Goal: Navigation & Orientation: Find specific page/section

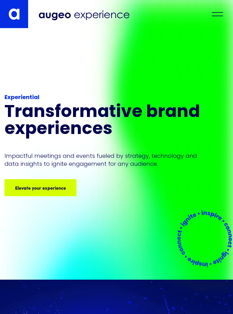
click at [221, 19] on div "menu" at bounding box center [217, 14] width 20 height 12
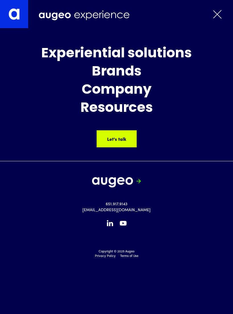
click at [128, 112] on div "Resources" at bounding box center [116, 108] width 230 height 15
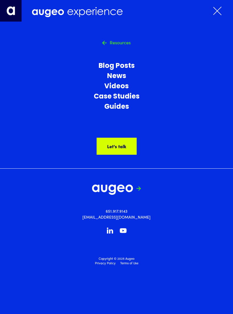
scroll to position [54, 0]
click at [125, 44] on h4 "Resources" at bounding box center [120, 42] width 21 height 5
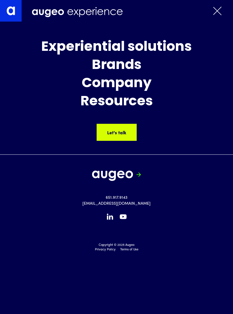
click at [127, 136] on div "Let's talk Let's talk Let's talk Let's talk" at bounding box center [116, 132] width 39 height 16
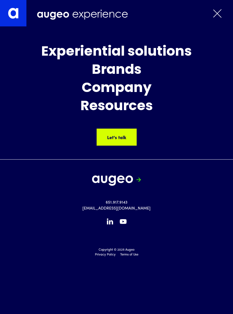
scroll to position [62, 0]
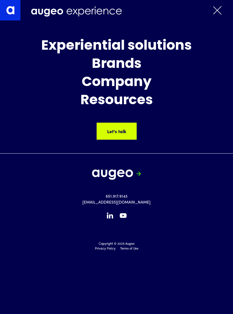
click at [217, 16] on div "menu" at bounding box center [217, 10] width 20 height 12
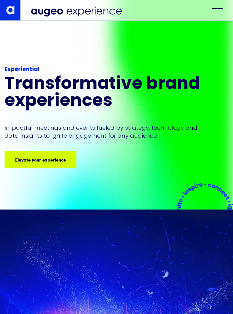
click at [222, 15] on div "menu" at bounding box center [217, 10] width 20 height 12
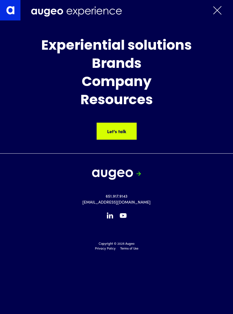
click at [223, 11] on div "menu" at bounding box center [217, 10] width 20 height 12
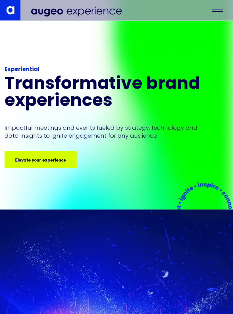
click at [216, 15] on div "menu" at bounding box center [217, 10] width 20 height 12
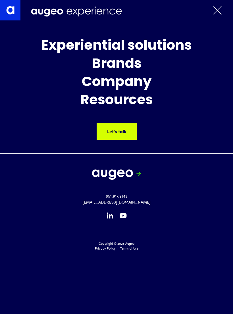
click at [142, 83] on div "Company" at bounding box center [116, 82] width 230 height 15
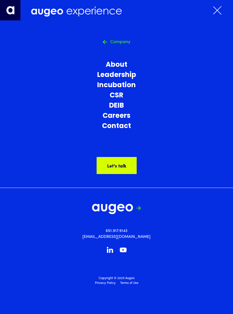
click at [125, 115] on link "Careers" at bounding box center [116, 116] width 230 height 10
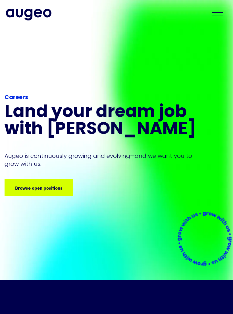
click at [63, 187] on div "Browse open positions" at bounding box center [78, 187] width 47 height 7
click at [51, 187] on div "Browse open positions" at bounding box center [74, 187] width 47 height 7
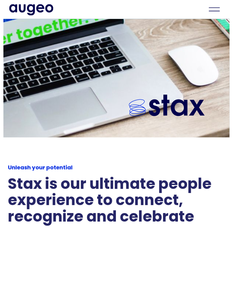
scroll to position [971, 0]
